Goal: Information Seeking & Learning: Learn about a topic

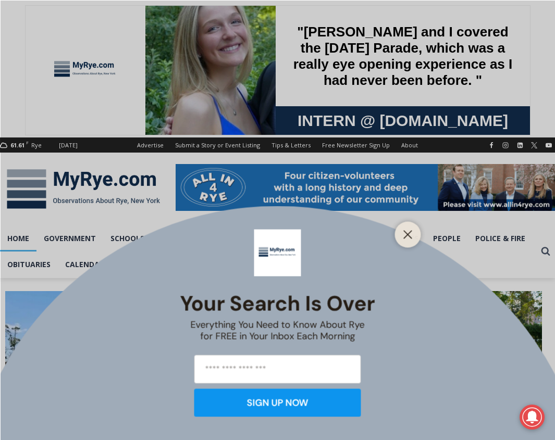
scroll to position [7, 0]
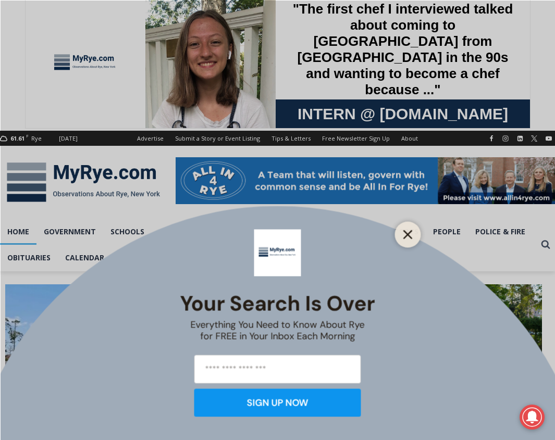
click at [412, 240] on button "Close" at bounding box center [408, 234] width 15 height 15
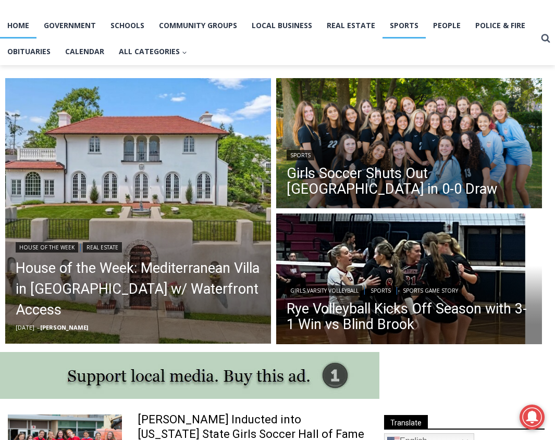
scroll to position [267, 0]
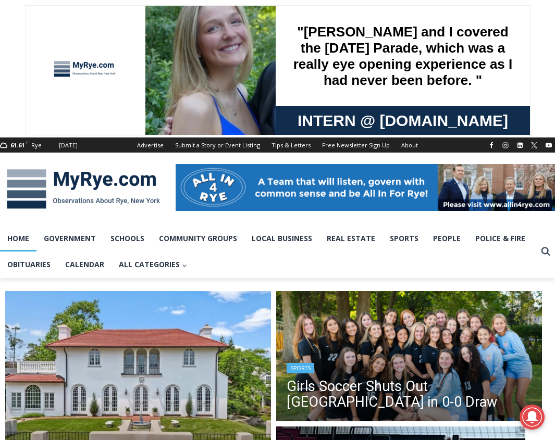
click at [393, 332] on img "Read More Girls Soccer Shuts Out Eastchester in 0-0 Draw" at bounding box center [409, 357] width 266 height 133
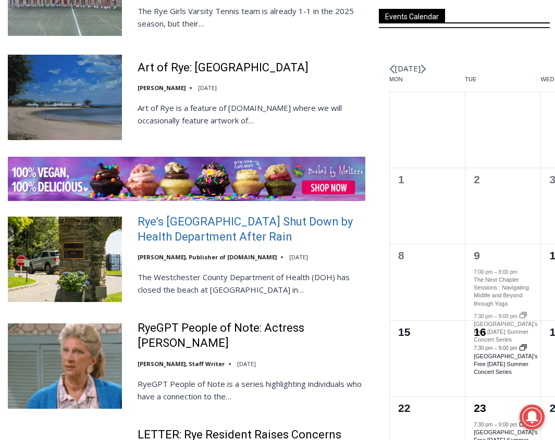
scroll to position [1625, 0]
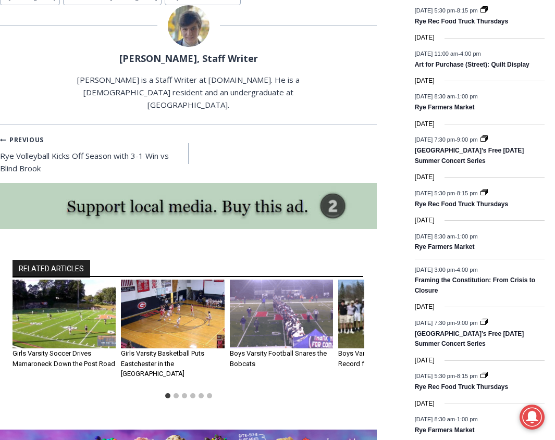
scroll to position [1495, 0]
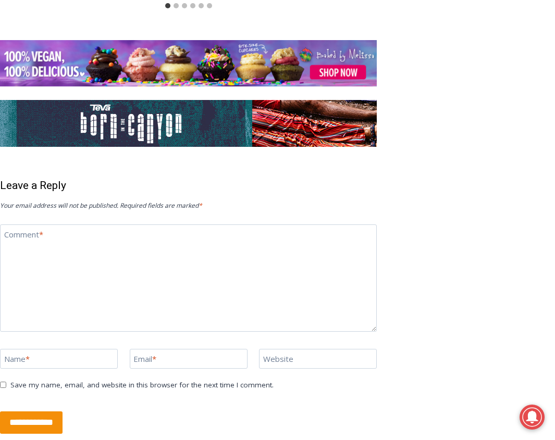
scroll to position [2062, 0]
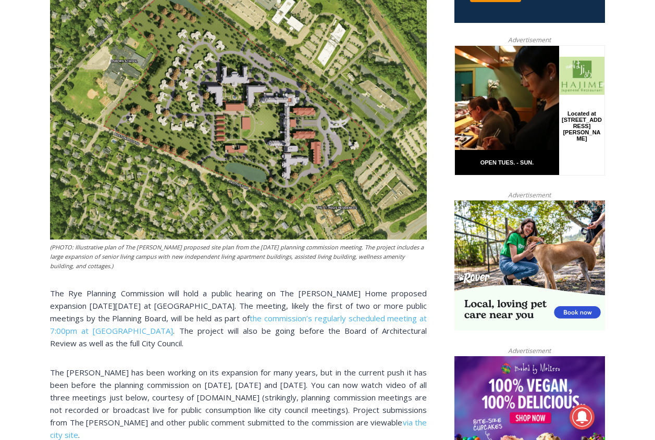
scroll to position [439, 0]
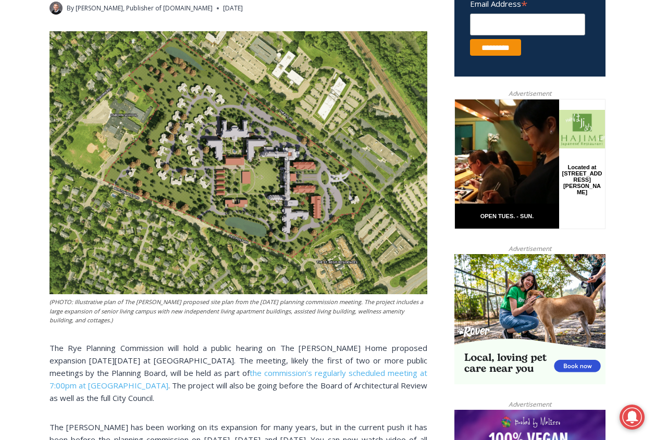
click at [267, 179] on img at bounding box center [238, 162] width 378 height 263
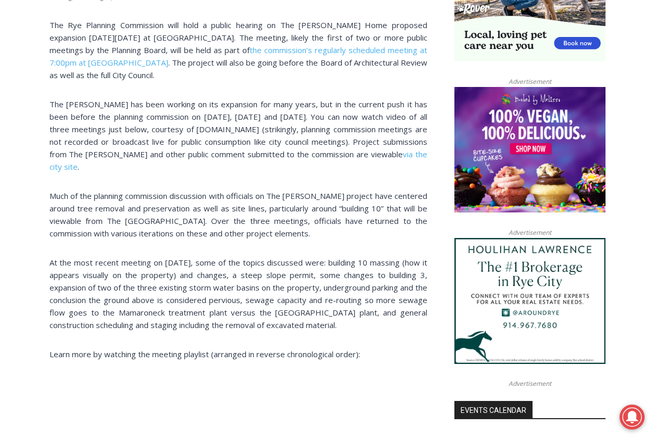
scroll to position [589, 0]
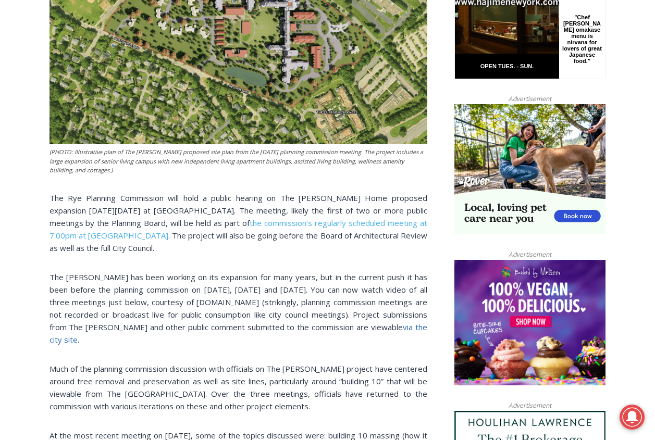
click at [375, 322] on link "via the city site" at bounding box center [238, 333] width 378 height 23
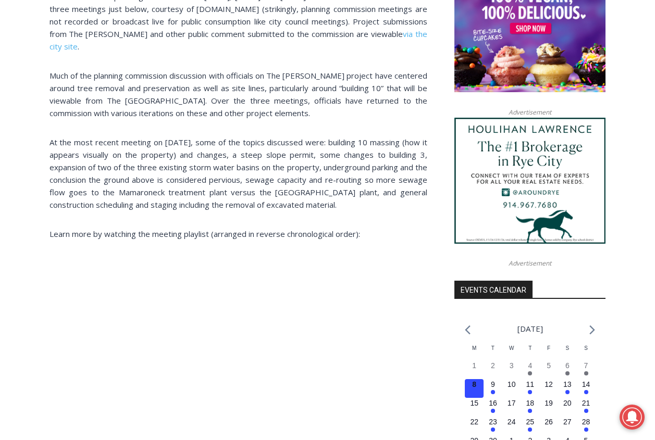
scroll to position [679, 0]
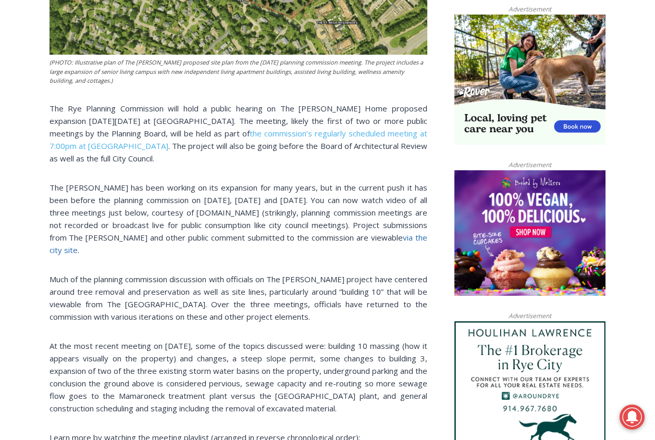
click at [379, 232] on link "via the city site" at bounding box center [238, 243] width 378 height 23
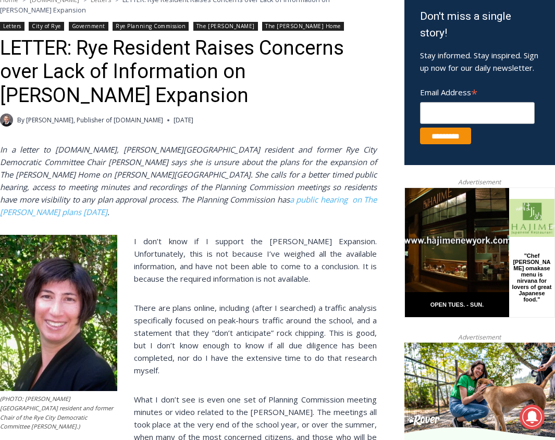
scroll to position [337, 0]
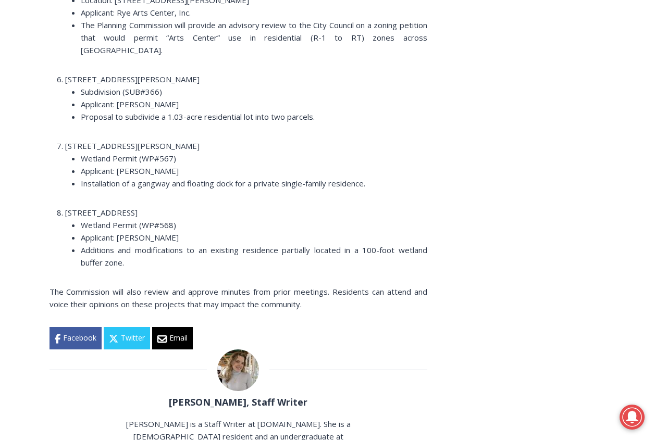
scroll to position [1822, 0]
